Goal: Task Accomplishment & Management: Manage account settings

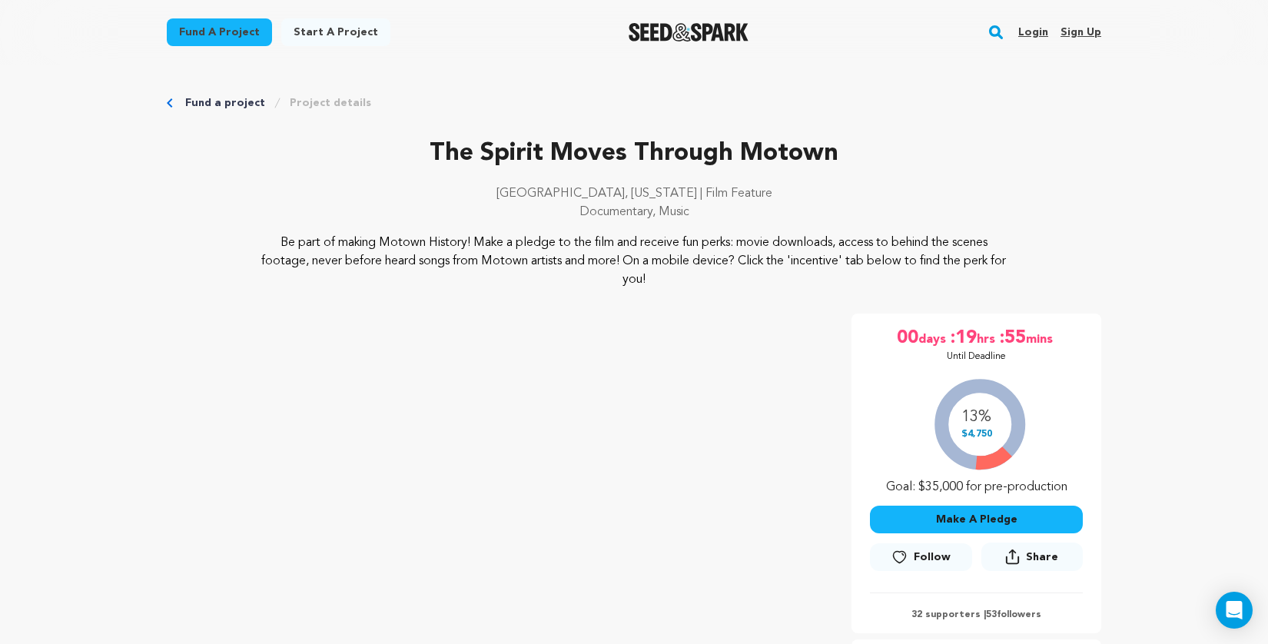
click at [1036, 28] on link "Login" at bounding box center [1033, 32] width 30 height 25
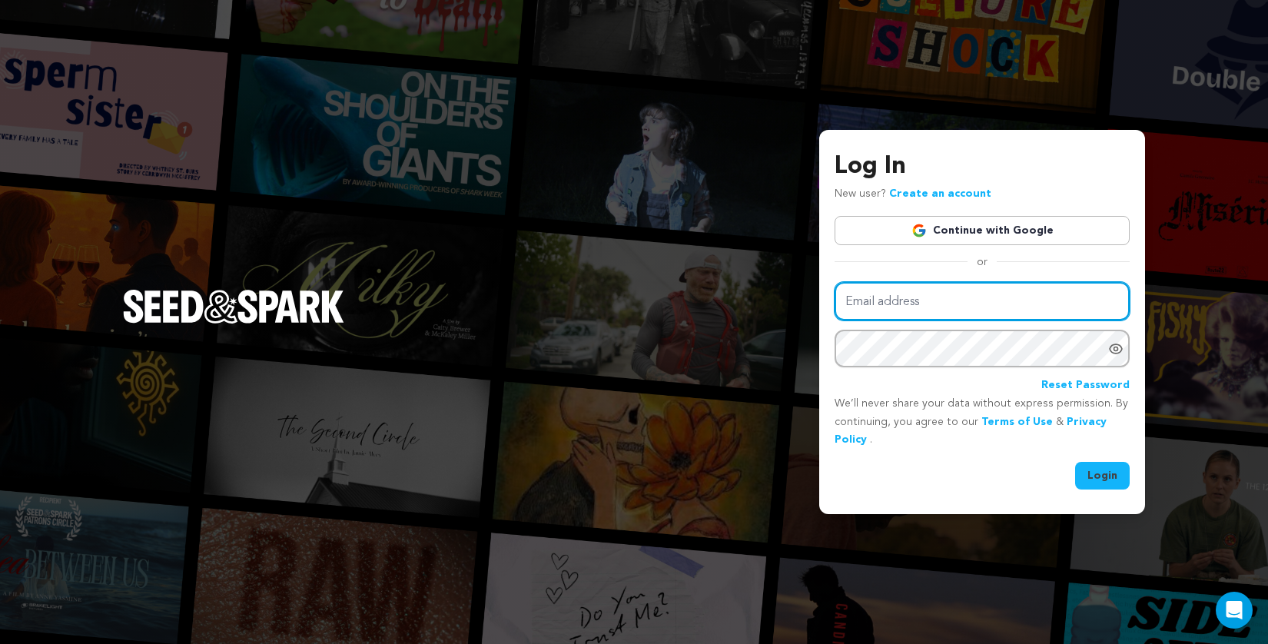
type input "spirationfilms@gmail.com"
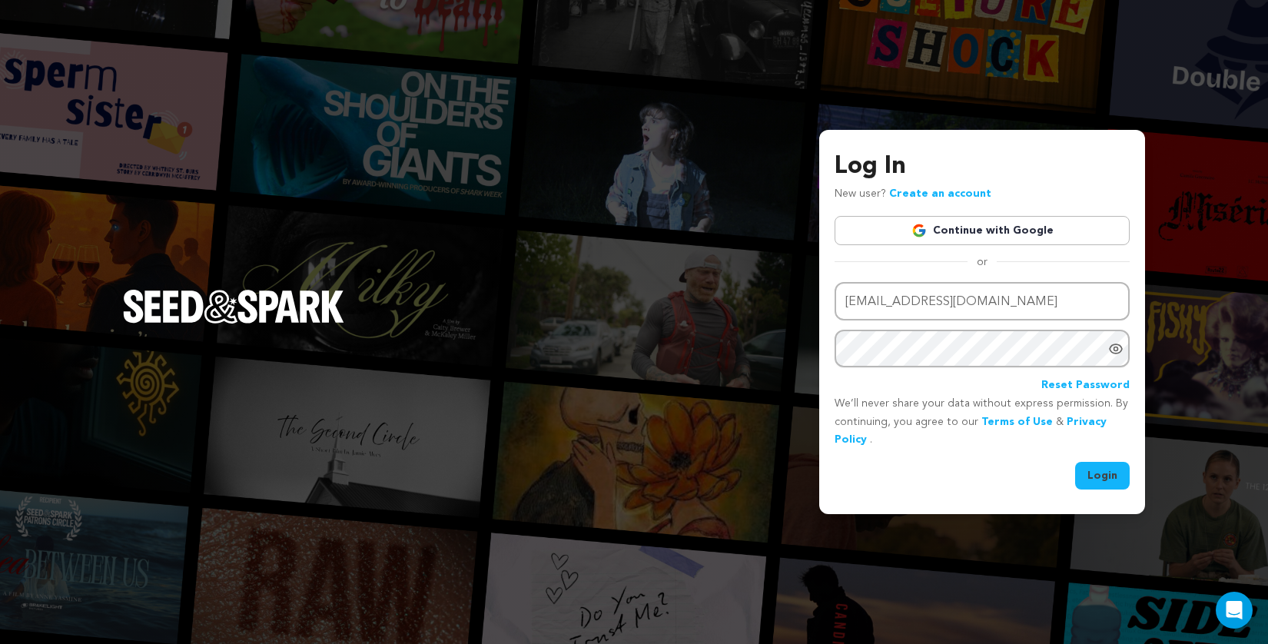
click at [1112, 479] on button "Login" at bounding box center [1102, 476] width 55 height 28
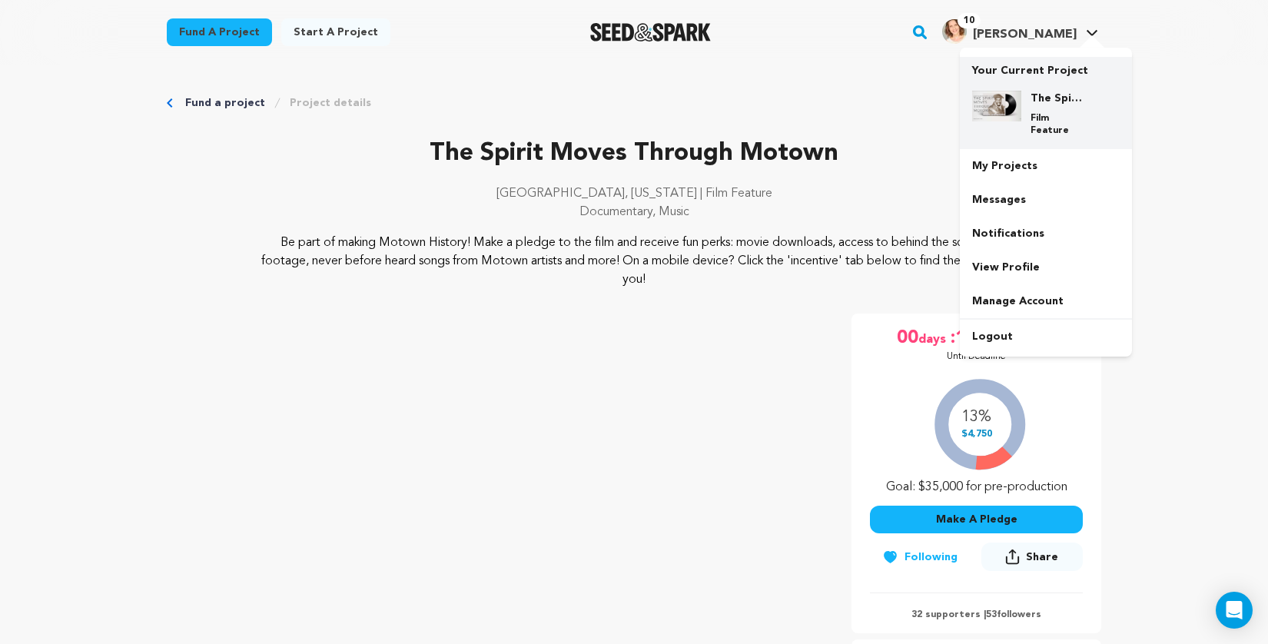
click at [1021, 107] on div "The Spirit Moves Through Motown Film Feature" at bounding box center [1058, 114] width 74 height 46
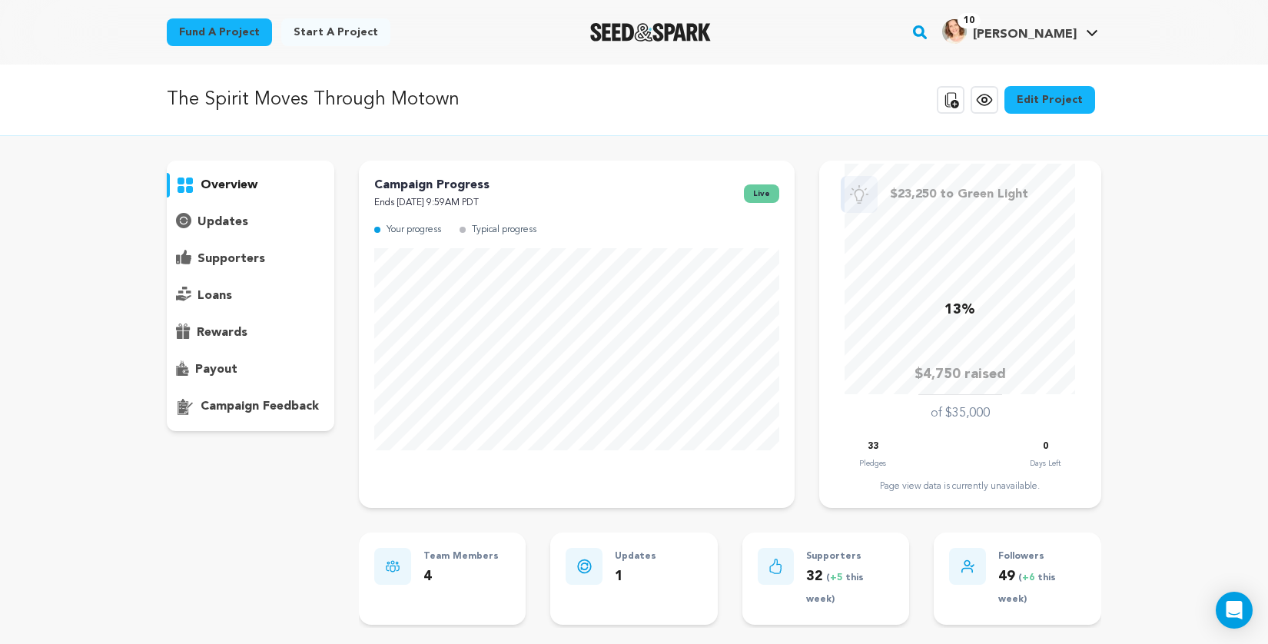
click at [225, 254] on p "supporters" at bounding box center [231, 259] width 68 height 18
